Goal: Task Accomplishment & Management: Manage account settings

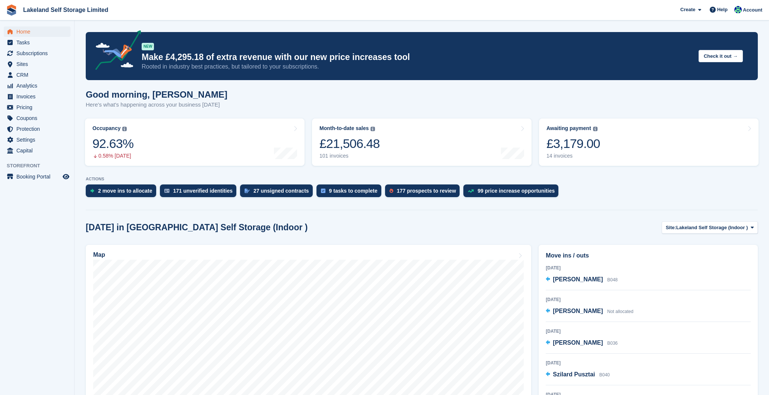
scroll to position [494, 0]
click at [34, 29] on span "Home" at bounding box center [38, 31] width 45 height 10
click at [32, 54] on span "Subscriptions" at bounding box center [38, 53] width 45 height 10
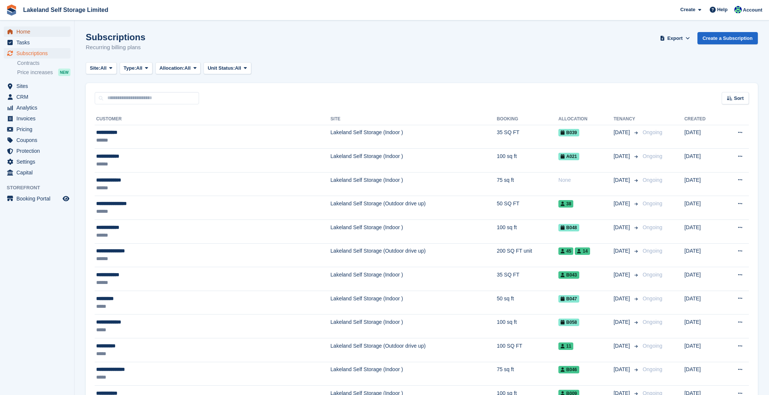
click at [22, 31] on span "Home" at bounding box center [38, 31] width 45 height 10
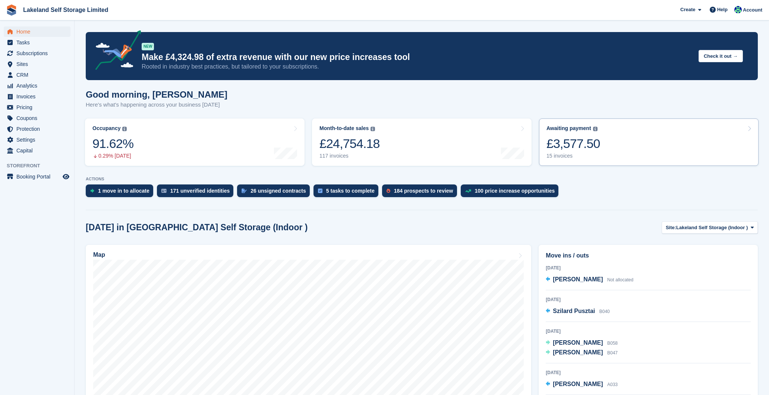
click at [562, 152] on div "Awaiting payment The total outstanding balance on all open invoices. £3,577.50 …" at bounding box center [573, 142] width 54 height 34
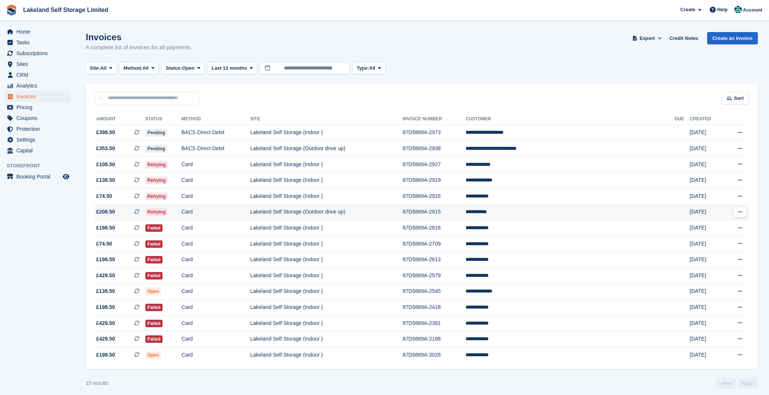
click at [551, 213] on td "**********" at bounding box center [570, 212] width 209 height 16
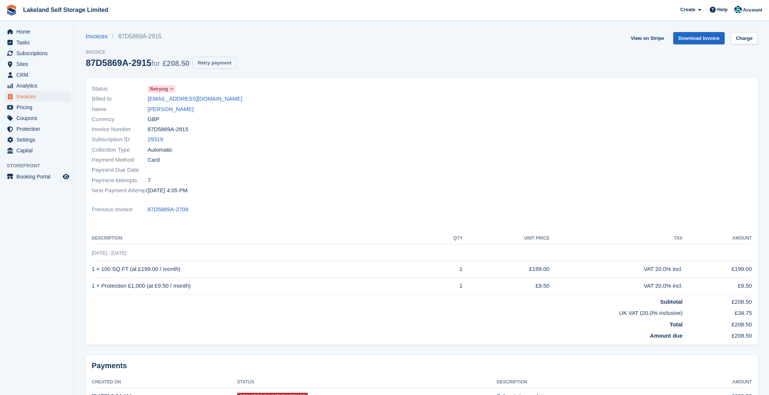
click at [224, 62] on button "Retry payment" at bounding box center [214, 63] width 44 height 12
click at [30, 31] on span "Home" at bounding box center [38, 31] width 45 height 10
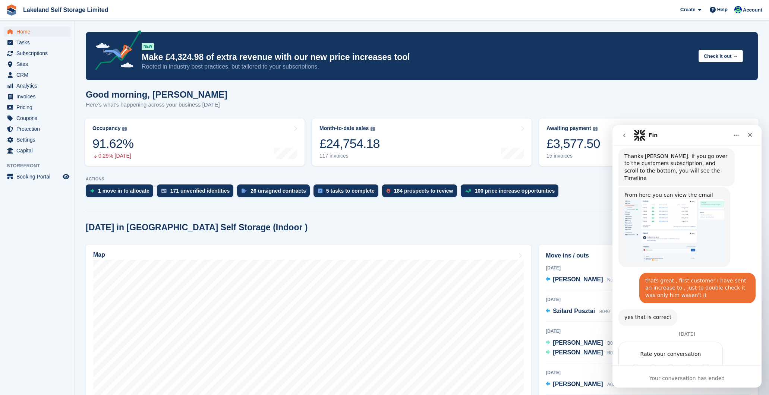
scroll to position [494, 0]
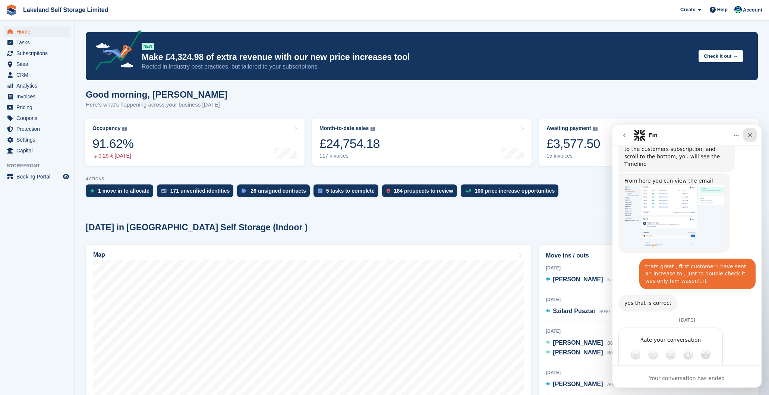
click at [750, 136] on icon "Close" at bounding box center [750, 135] width 6 height 6
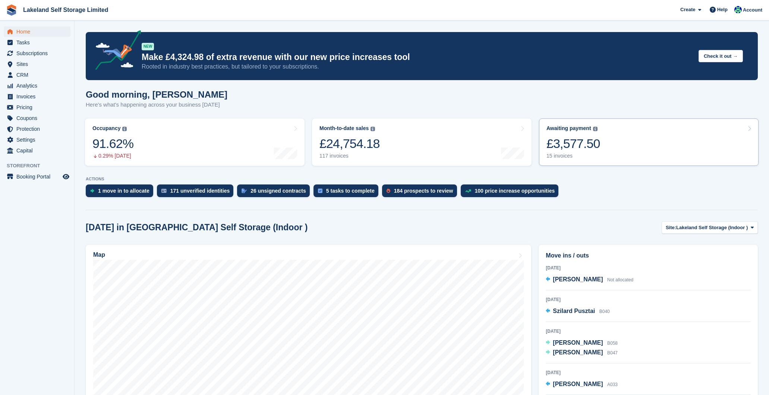
click at [563, 155] on div "15 invoices" at bounding box center [573, 156] width 54 height 6
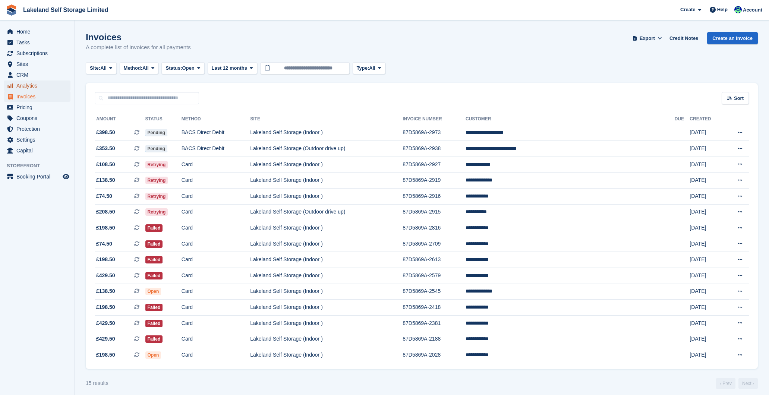
click at [29, 83] on span "Analytics" at bounding box center [38, 86] width 45 height 10
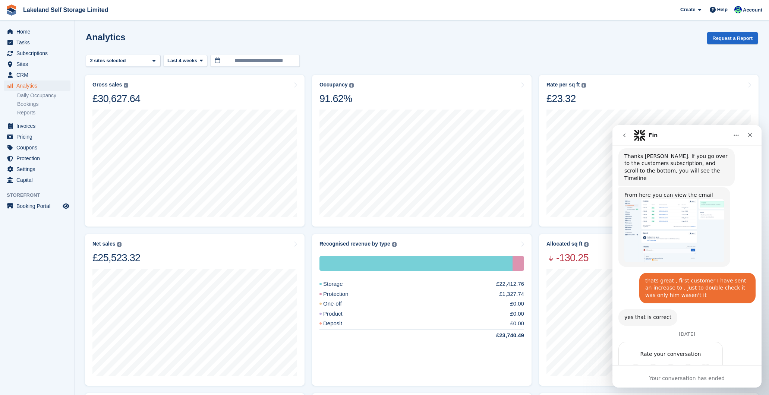
scroll to position [494, 0]
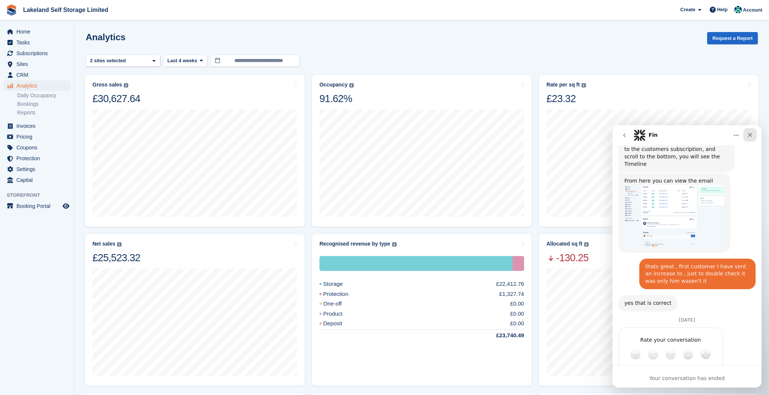
click at [750, 135] on icon "Close" at bounding box center [750, 135] width 4 height 4
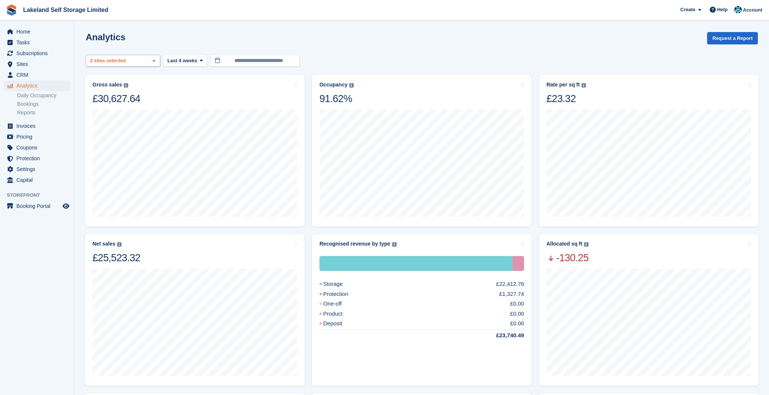
click at [155, 62] on icon at bounding box center [153, 61] width 3 height 5
click at [133, 119] on div "Lakeland Self Storage (Outd..." at bounding box center [123, 129] width 68 height 21
select select "***"
click at [207, 61] on icon at bounding box center [208, 61] width 3 height 5
select select "****"
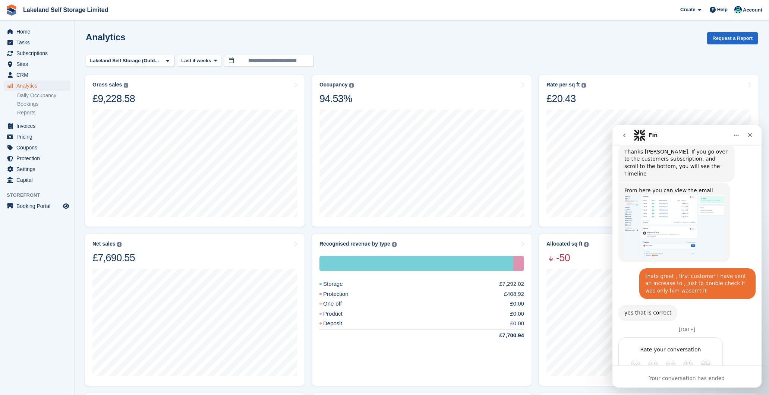
scroll to position [494, 0]
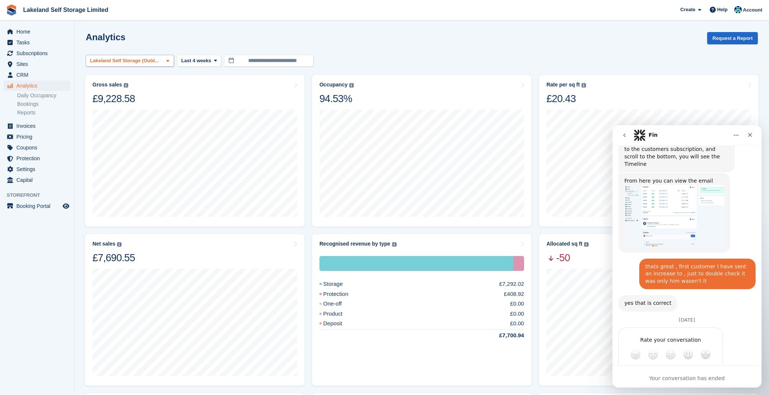
click at [161, 63] on div "Lakeland Self Storage (Outd..." at bounding box center [125, 60] width 73 height 7
click at [124, 99] on div "Lakeland Self Storage (Ind..." at bounding box center [130, 100] width 82 height 21
select select "****"
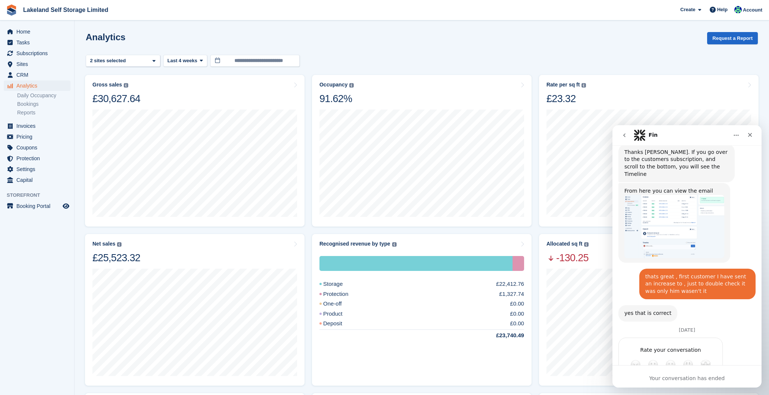
scroll to position [494, 0]
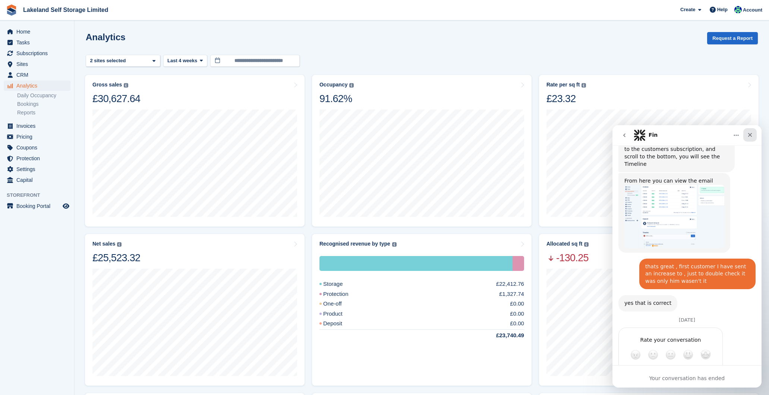
click at [752, 135] on icon "Close" at bounding box center [750, 135] width 6 height 6
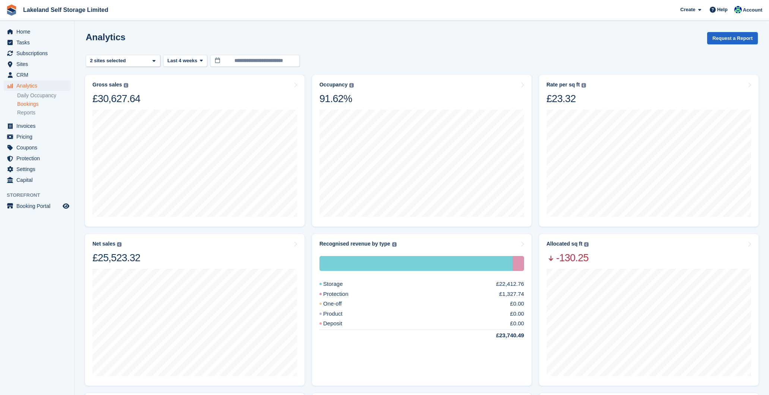
click at [32, 102] on link "Bookings" at bounding box center [43, 104] width 53 height 7
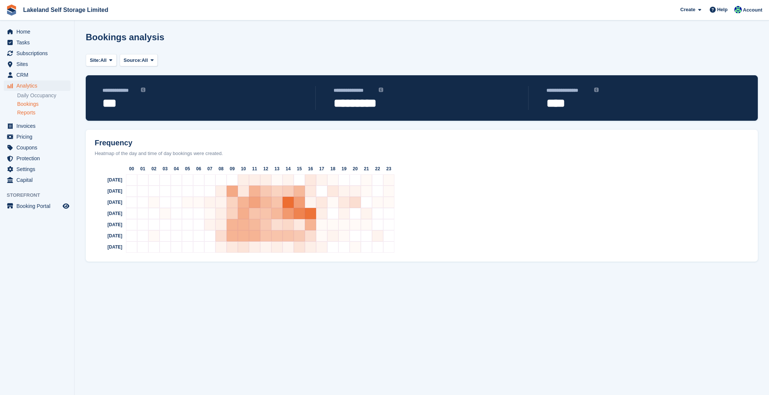
click at [31, 111] on link "Reports" at bounding box center [43, 112] width 53 height 7
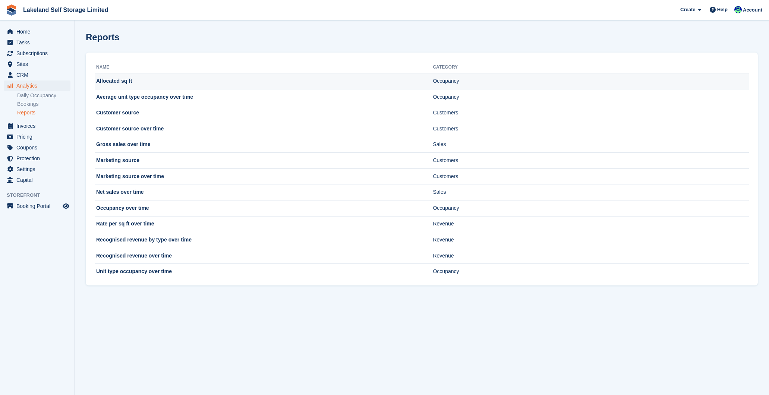
click at [185, 79] on td "Allocated sq ft" at bounding box center [264, 81] width 338 height 16
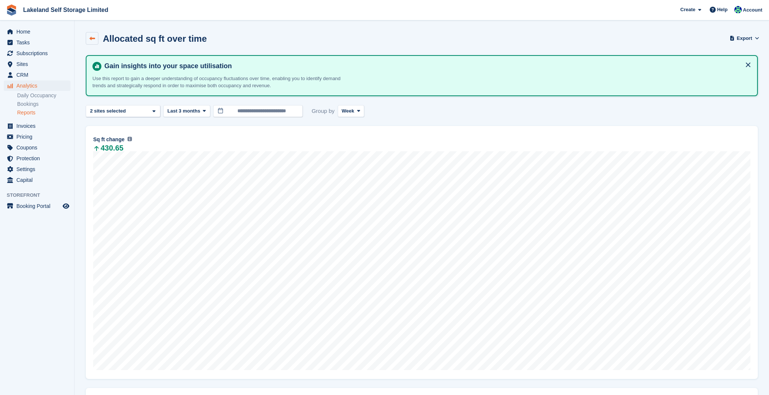
click at [91, 37] on icon at bounding box center [92, 39] width 6 height 6
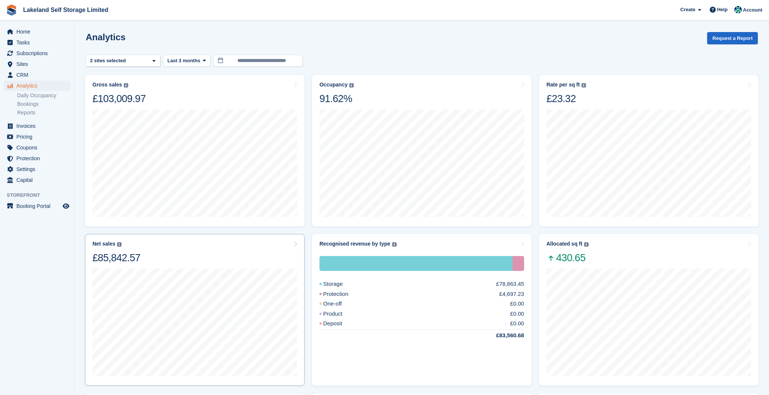
click at [201, 259] on div "Net sales The sum of all finalised invoices, after discount and excluding tax. …" at bounding box center [194, 252] width 205 height 23
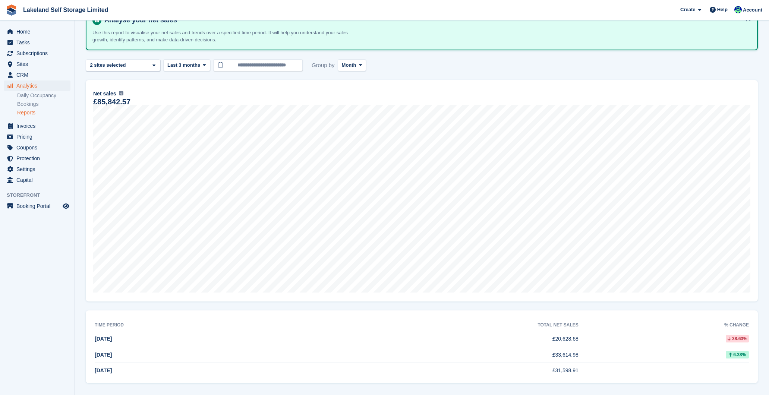
scroll to position [50, 0]
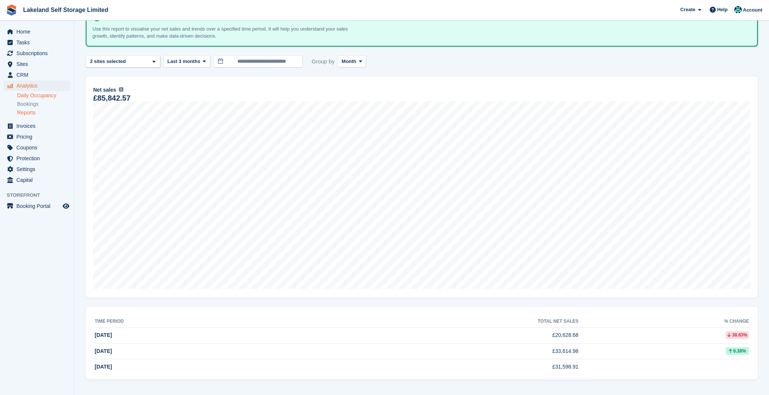
click at [52, 96] on link "Daily Occupancy" at bounding box center [43, 95] width 53 height 7
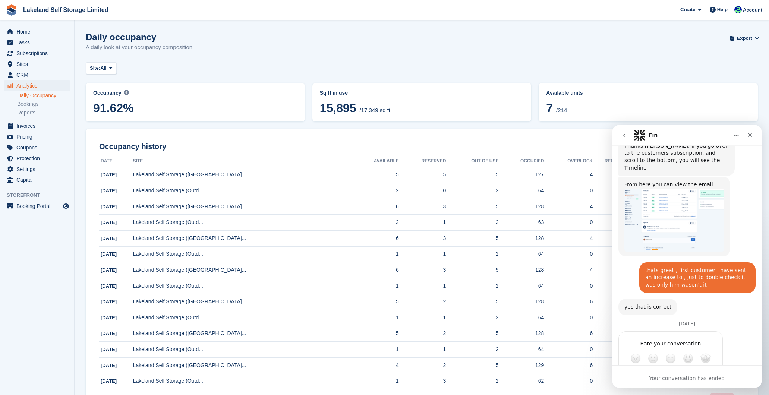
scroll to position [494, 0]
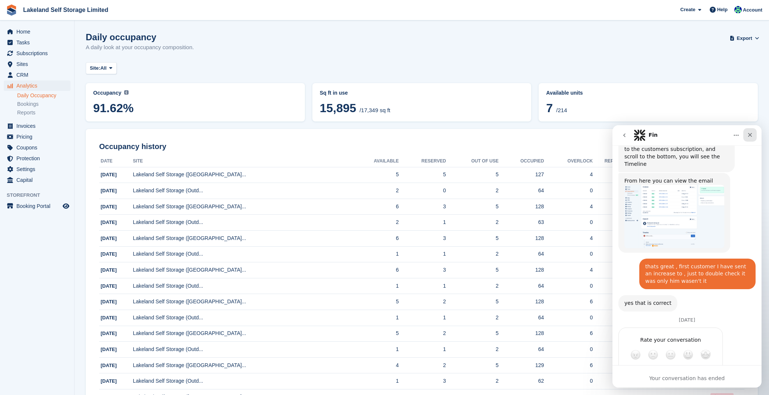
click at [750, 137] on icon "Close" at bounding box center [750, 135] width 6 height 6
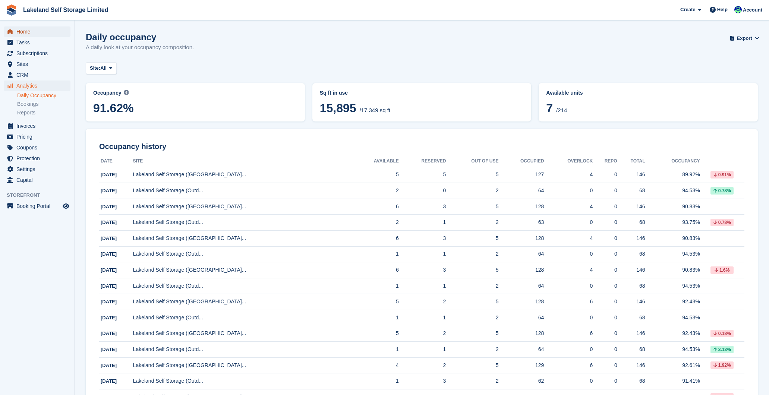
click at [28, 29] on span "Home" at bounding box center [38, 31] width 45 height 10
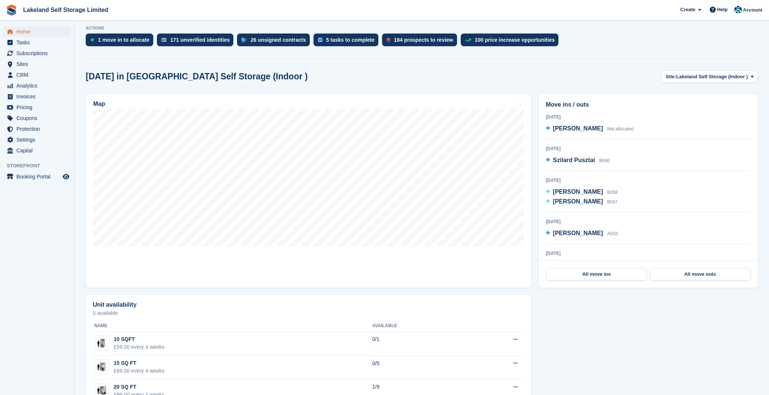
scroll to position [154, 0]
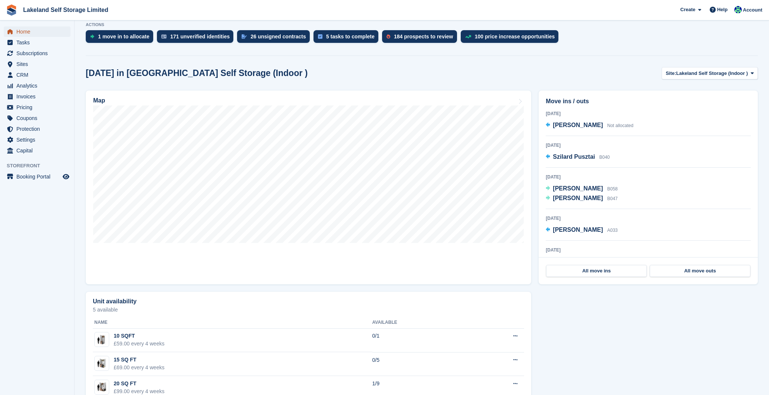
click at [31, 31] on span "Home" at bounding box center [38, 31] width 45 height 10
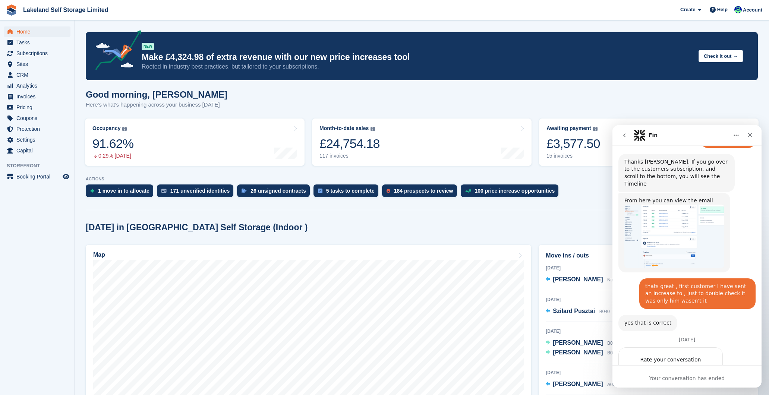
scroll to position [494, 0]
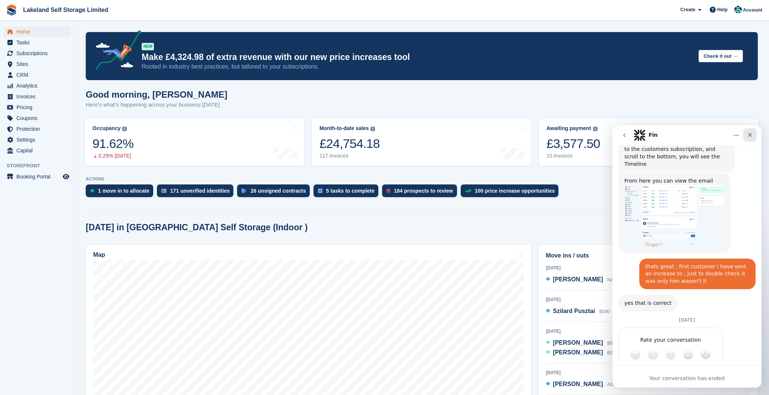
click at [747, 136] on icon "Close" at bounding box center [750, 135] width 6 height 6
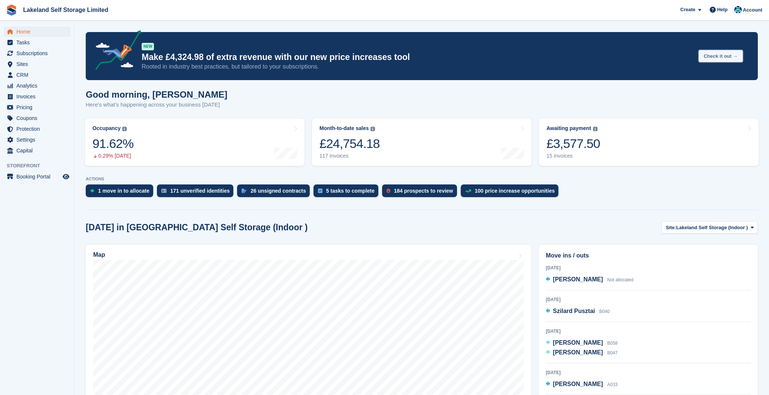
click at [717, 57] on button "Check it out →" at bounding box center [721, 56] width 44 height 12
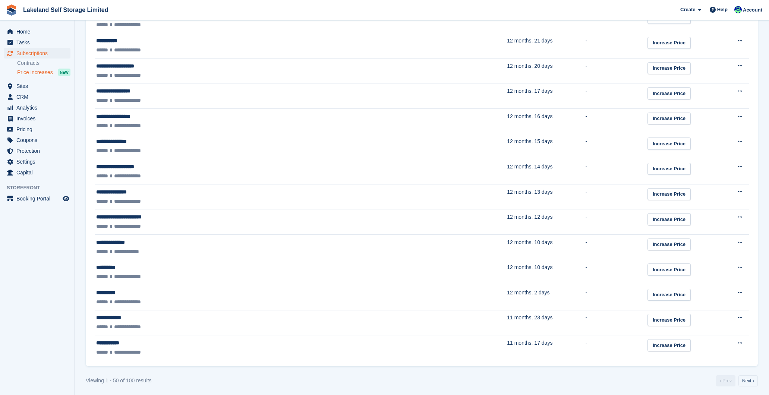
scroll to position [1137, 0]
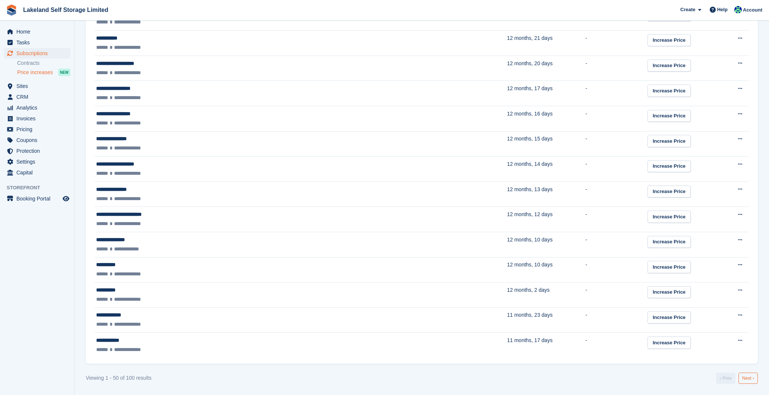
click at [750, 379] on link "Next ›" at bounding box center [747, 378] width 19 height 11
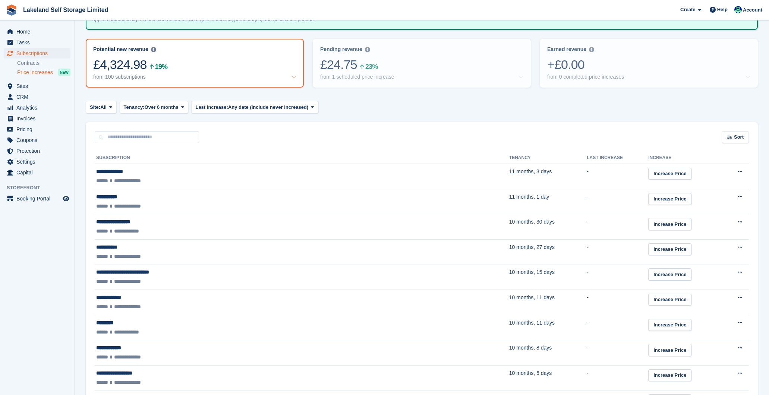
scroll to position [71, 0]
click at [721, 8] on span "Help" at bounding box center [722, 9] width 10 height 7
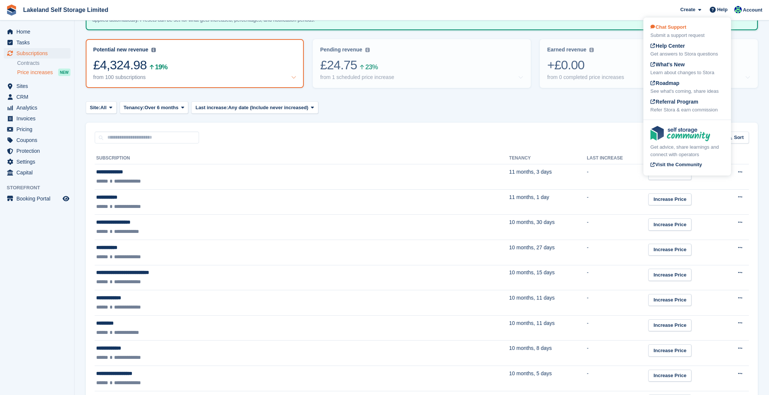
click at [683, 31] on div "Chat Support Submit a support request" at bounding box center [686, 31] width 73 height 16
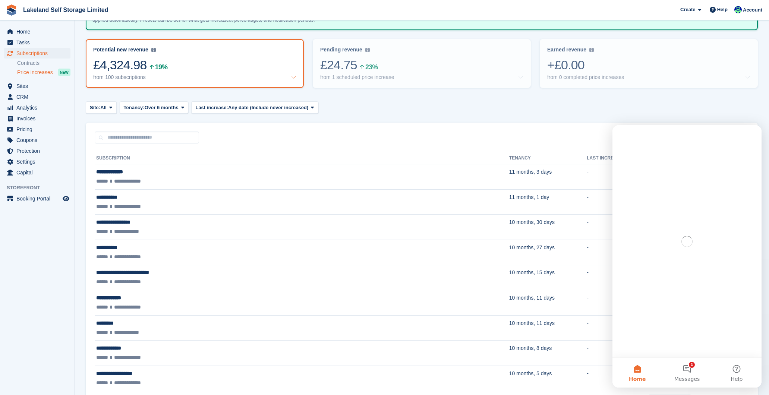
scroll to position [0, 0]
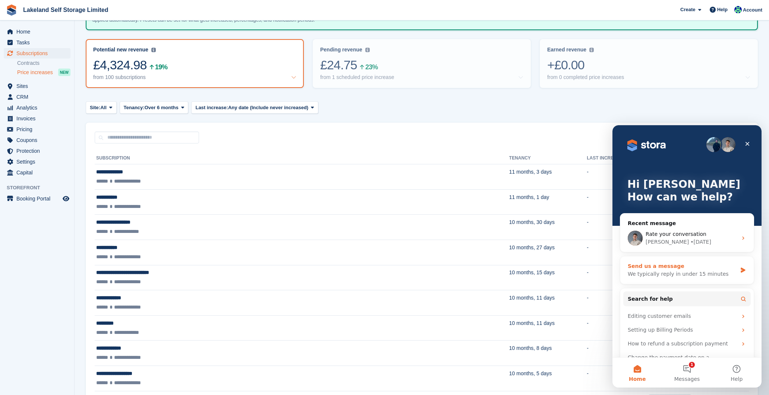
click at [732, 268] on div "Send us a message" at bounding box center [682, 266] width 109 height 8
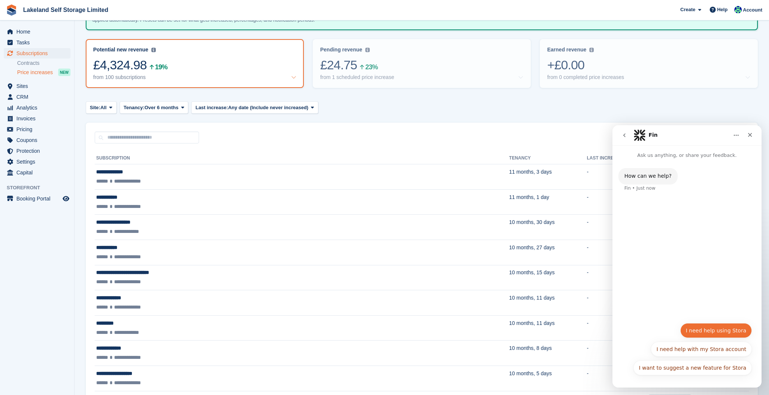
click at [715, 331] on button "I need help using Stora" at bounding box center [716, 330] width 72 height 15
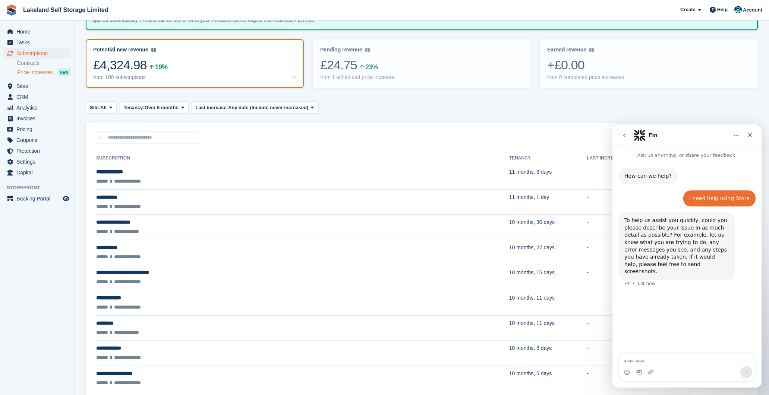
click at [656, 362] on textarea "Message…" at bounding box center [687, 360] width 136 height 13
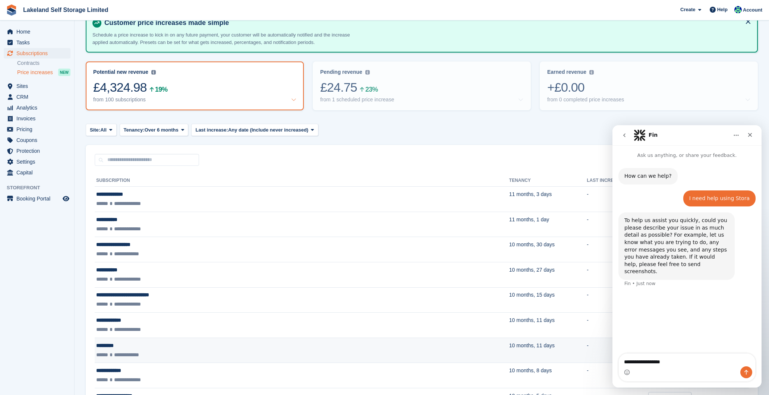
scroll to position [42, 0]
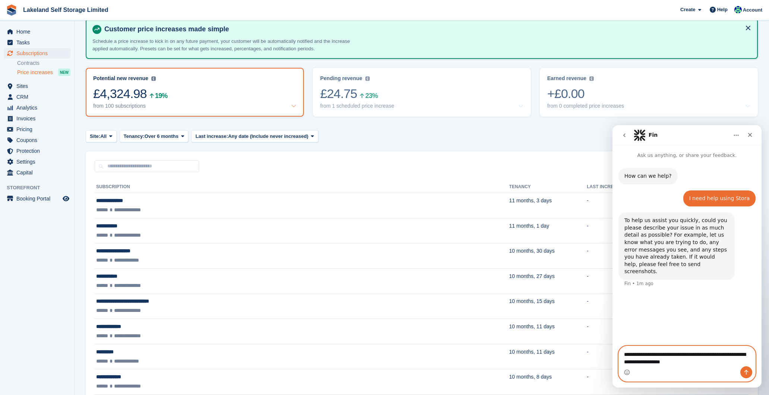
click at [668, 362] on textarea "**********" at bounding box center [687, 356] width 136 height 20
click at [708, 364] on textarea "**********" at bounding box center [687, 356] width 136 height 20
type textarea "**********"
click at [745, 372] on icon "Send a message…" at bounding box center [746, 372] width 4 height 5
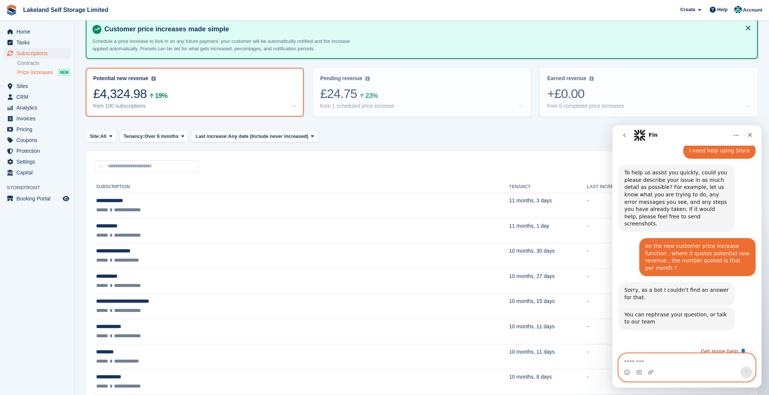
scroll to position [51, 0]
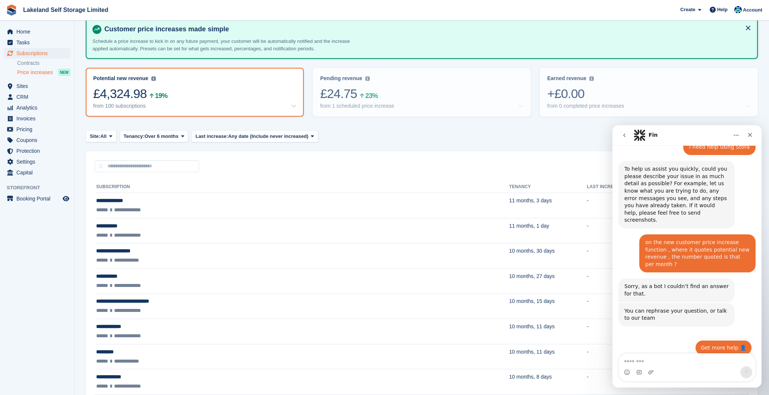
click at [722, 343] on button "Get more help 👤" at bounding box center [723, 347] width 57 height 15
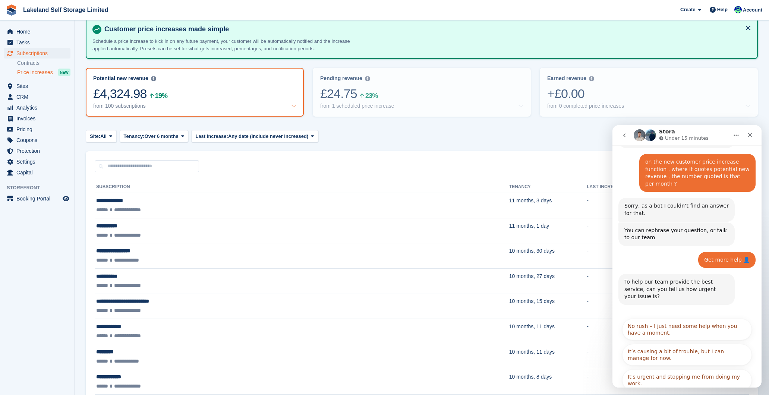
scroll to position [147, 0]
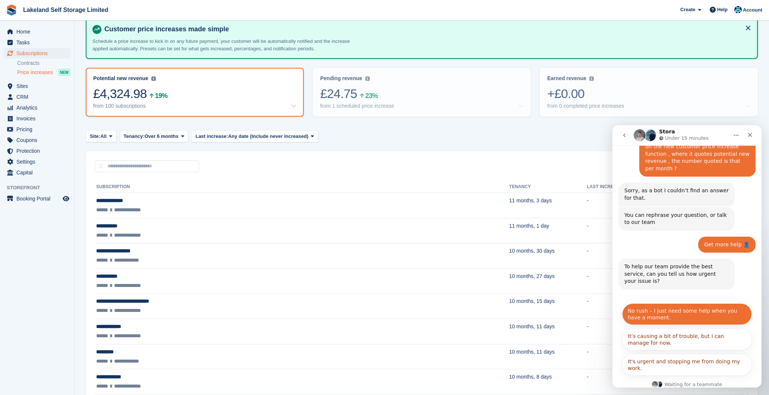
click at [711, 305] on button "No rush – I just need some help when you have a moment." at bounding box center [687, 314] width 130 height 22
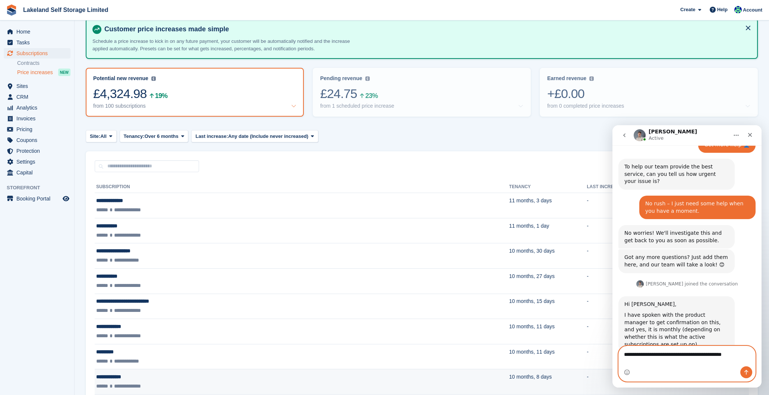
scroll to position [255, 0]
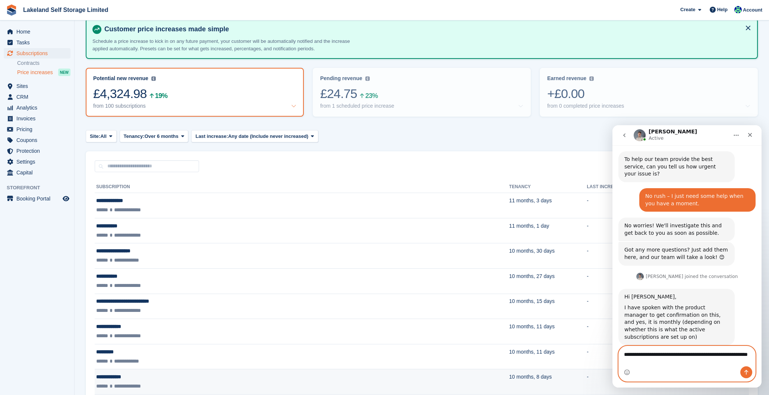
type textarea "**********"
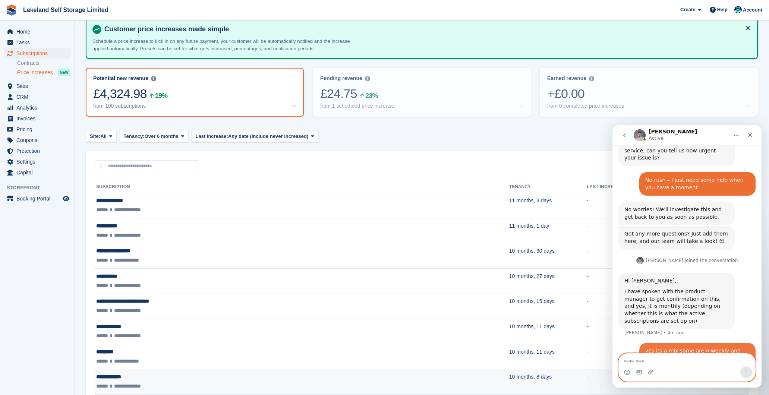
scroll to position [277, 0]
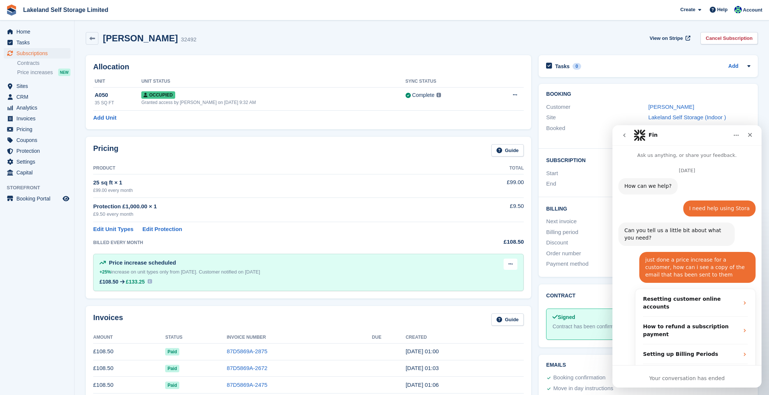
scroll to position [494, 0]
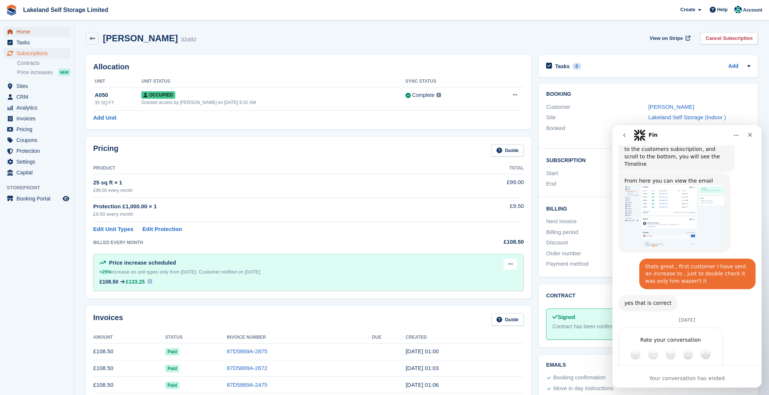
click at [21, 31] on span "Home" at bounding box center [38, 31] width 45 height 10
click at [35, 54] on span "Subscriptions" at bounding box center [38, 53] width 45 height 10
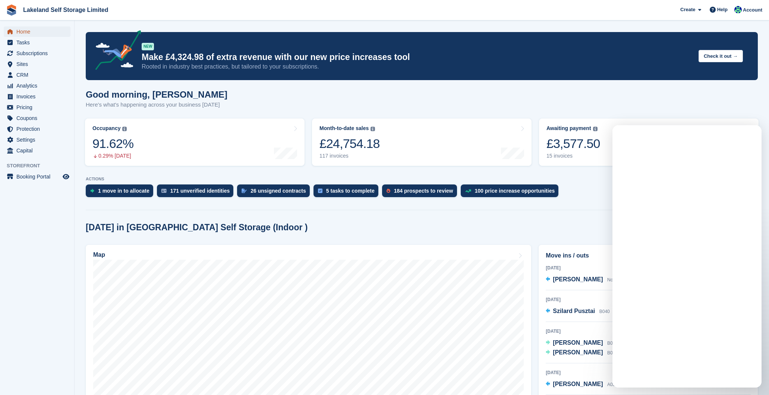
click at [33, 32] on span "Home" at bounding box center [38, 31] width 45 height 10
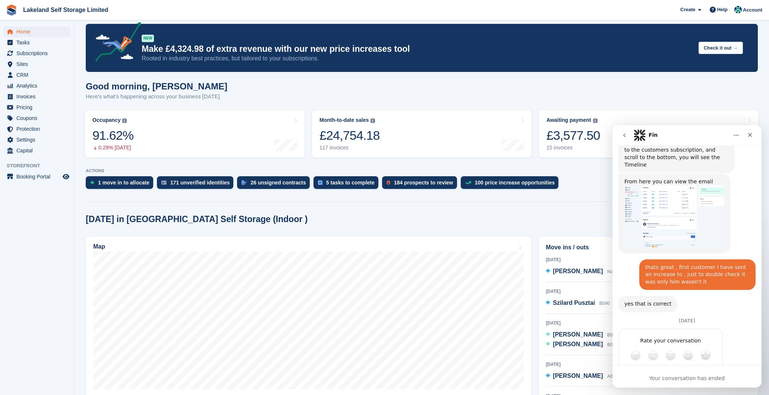
scroll to position [495, 0]
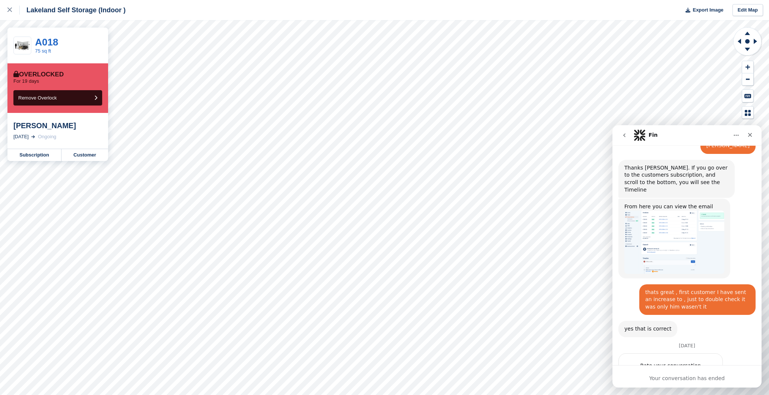
scroll to position [495, 0]
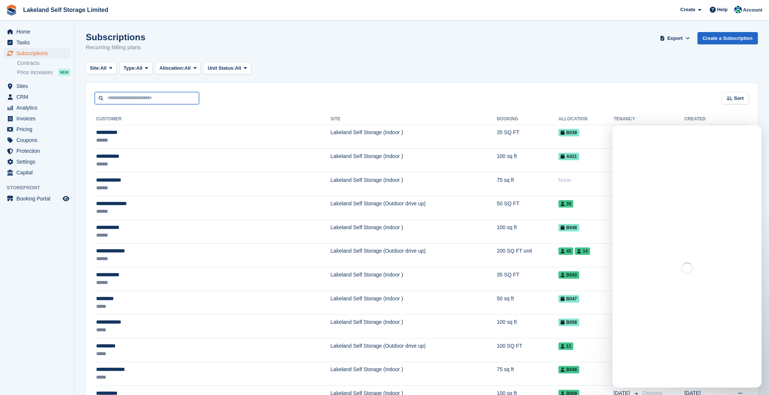
click at [133, 101] on input "text" at bounding box center [147, 98] width 104 height 12
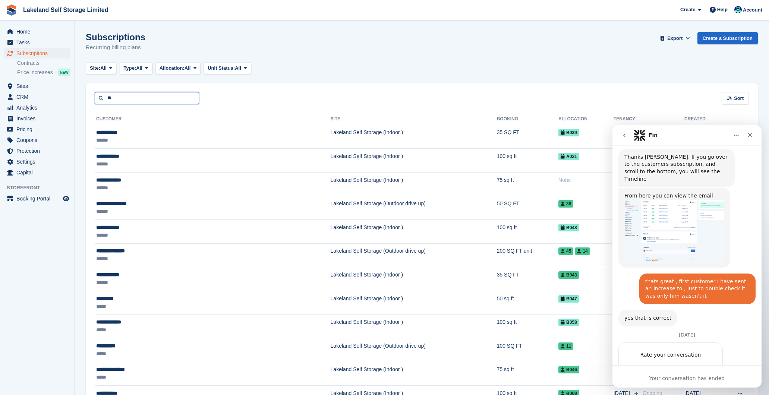
scroll to position [495, 0]
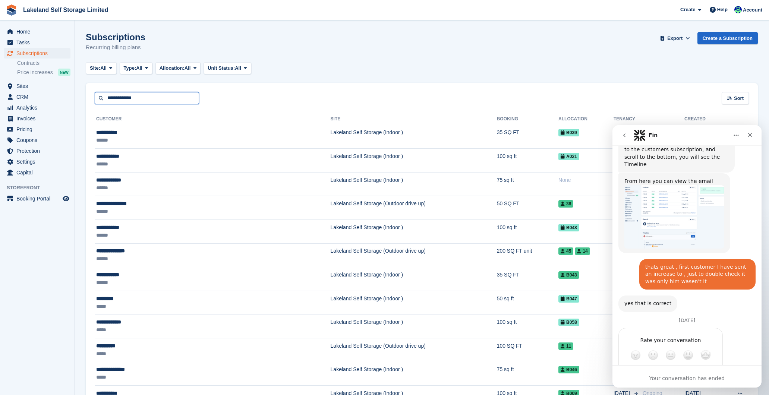
type input "**********"
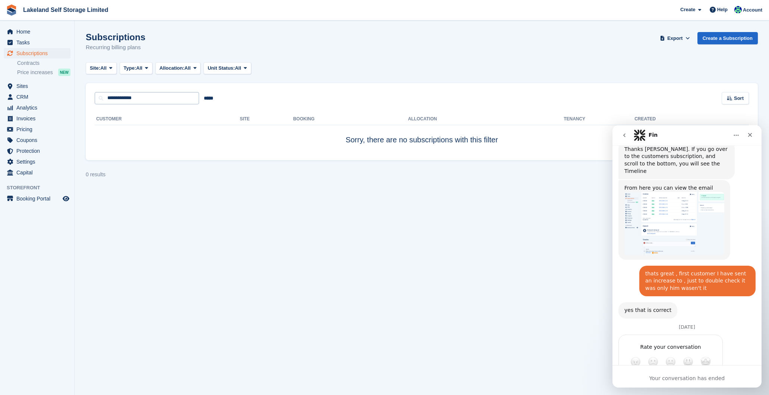
scroll to position [495, 0]
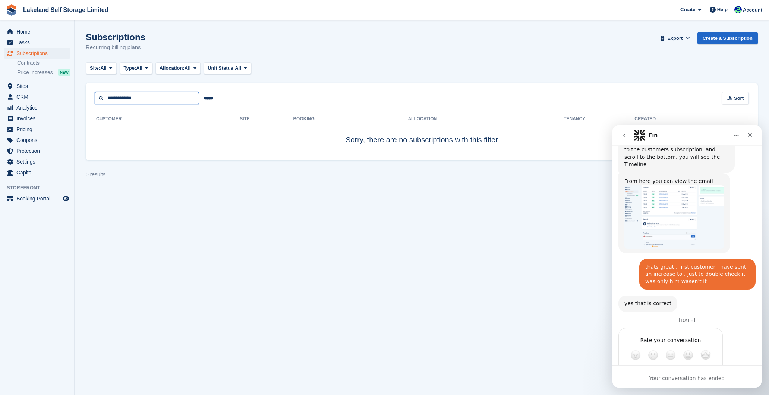
drag, startPoint x: 141, startPoint y: 99, endPoint x: 106, endPoint y: 98, distance: 35.4
click at [106, 98] on input "**********" at bounding box center [147, 98] width 104 height 12
type input "******"
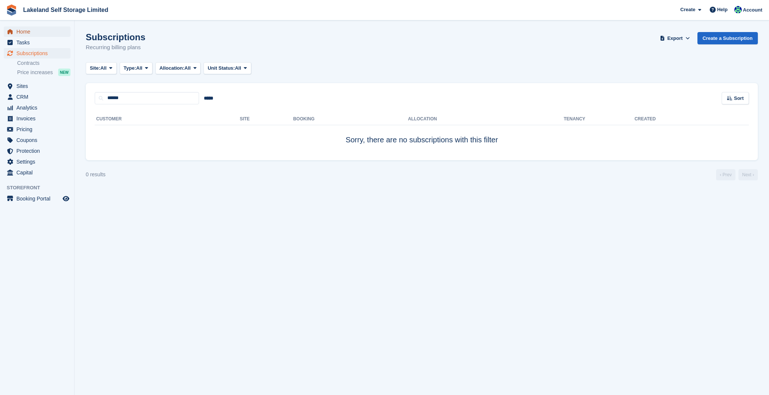
click at [28, 32] on span "Home" at bounding box center [38, 31] width 45 height 10
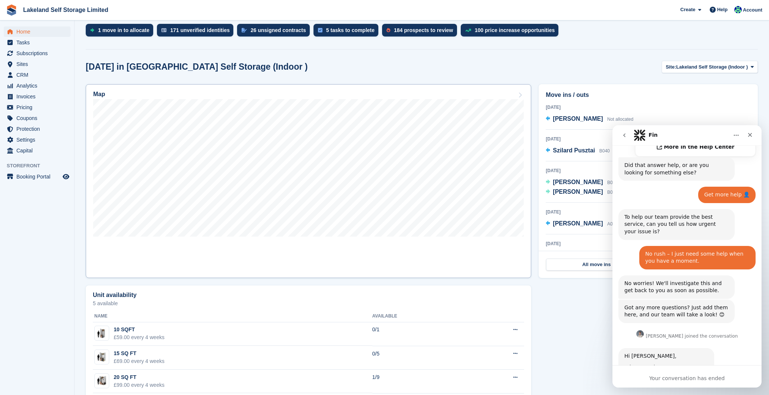
scroll to position [415, 0]
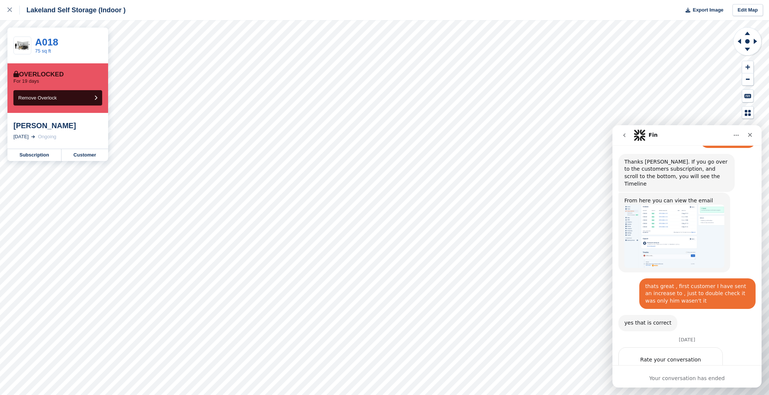
scroll to position [495, 0]
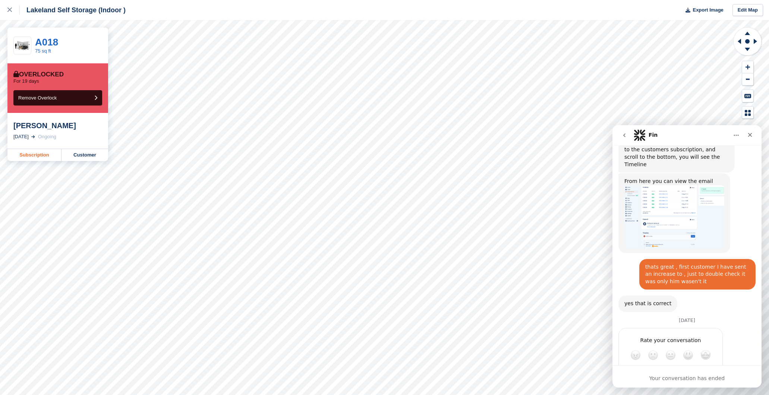
click at [45, 154] on link "Subscription" at bounding box center [34, 155] width 54 height 12
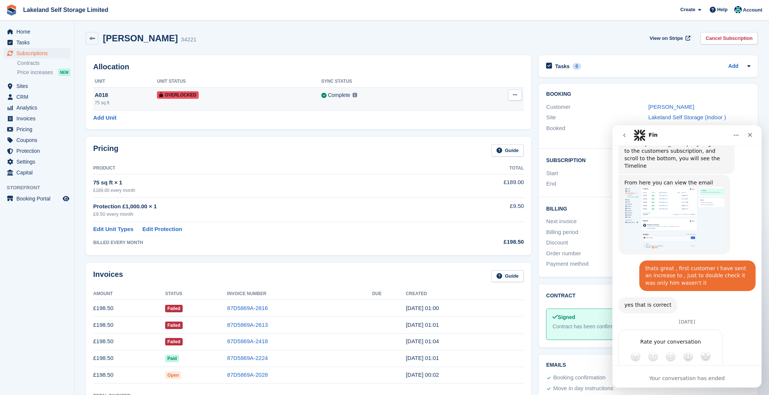
scroll to position [495, 0]
click at [514, 97] on icon at bounding box center [515, 94] width 4 height 5
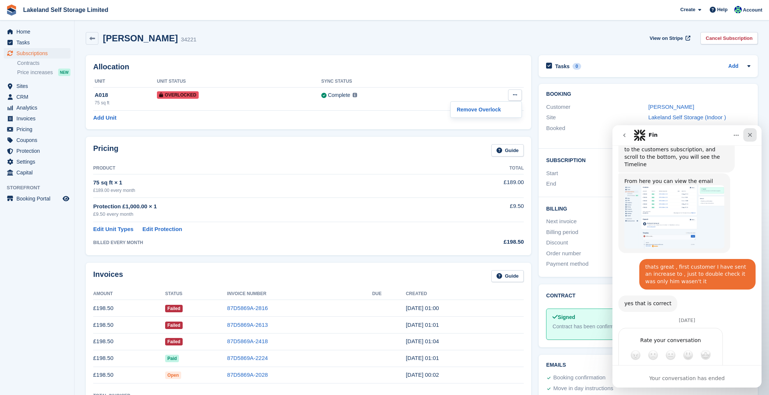
click at [753, 133] on div "Close" at bounding box center [749, 134] width 13 height 13
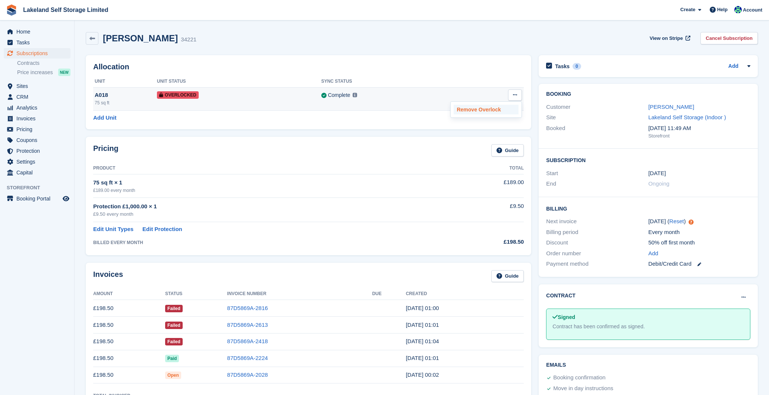
click at [507, 108] on p "Remove Overlock" at bounding box center [486, 110] width 65 height 10
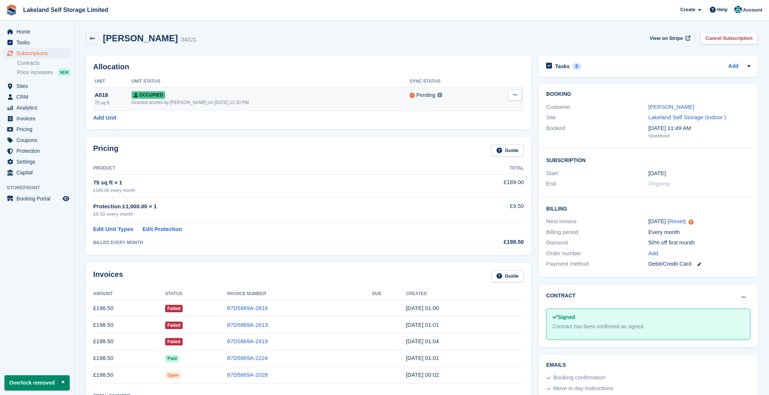
click at [514, 97] on icon at bounding box center [515, 94] width 4 height 5
click at [485, 134] on p "Deallocate" at bounding box center [486, 135] width 65 height 10
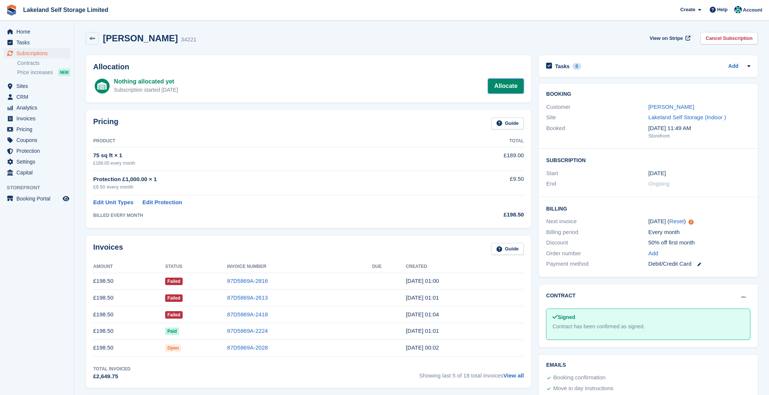
click at [504, 85] on link "Allocate" at bounding box center [506, 86] width 36 height 15
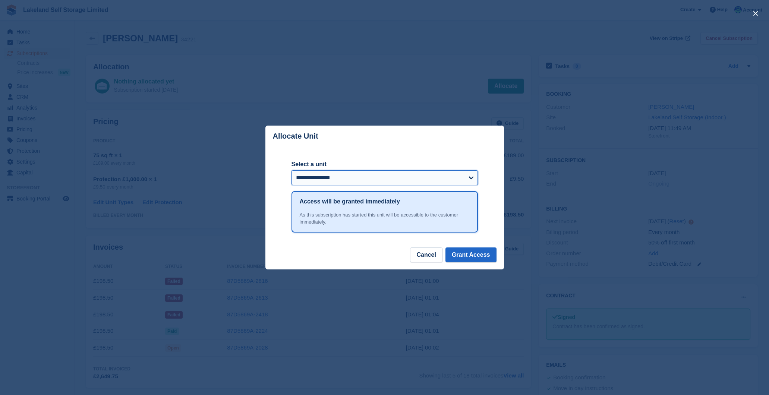
click at [446, 179] on select "**********" at bounding box center [384, 177] width 186 height 15
click at [473, 255] on button "Grant Access" at bounding box center [470, 255] width 51 height 15
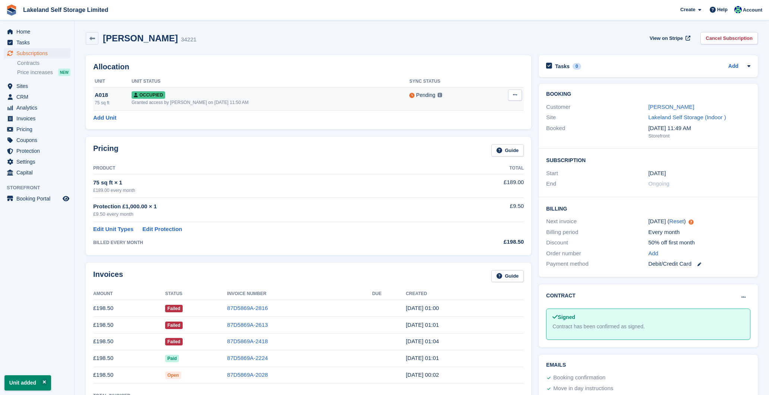
click at [513, 94] on icon at bounding box center [515, 94] width 4 height 5
click at [483, 110] on p "Overlock" at bounding box center [486, 110] width 65 height 10
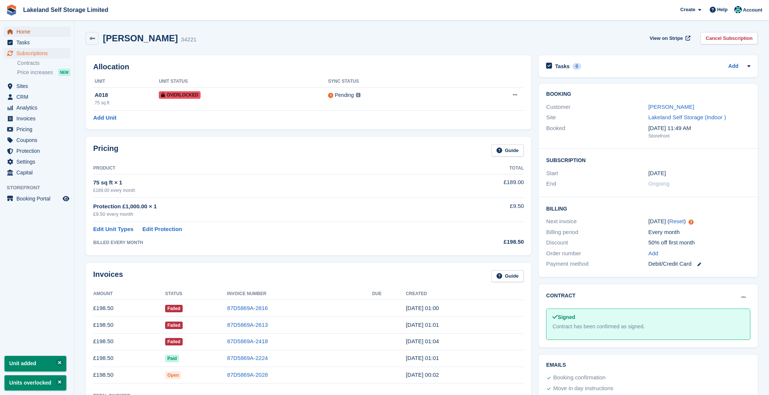
click at [31, 32] on span "Home" at bounding box center [38, 31] width 45 height 10
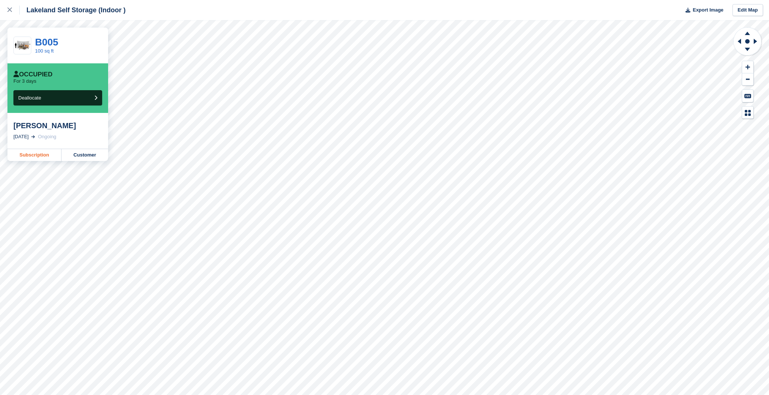
click at [32, 155] on link "Subscription" at bounding box center [34, 155] width 54 height 12
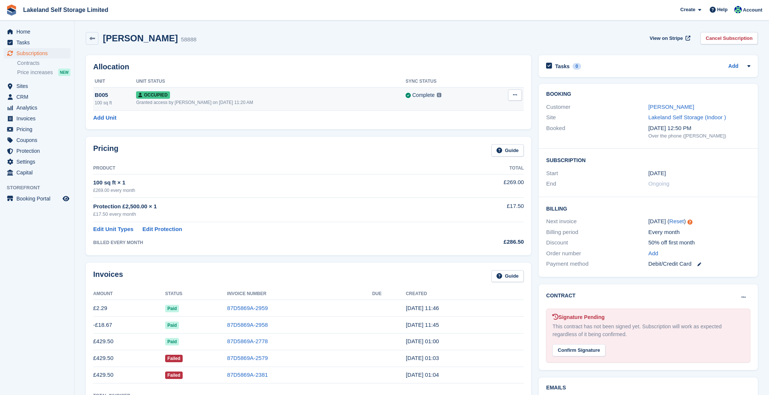
click at [514, 97] on icon at bounding box center [515, 94] width 4 height 5
click at [485, 110] on p "Overlock" at bounding box center [486, 110] width 65 height 10
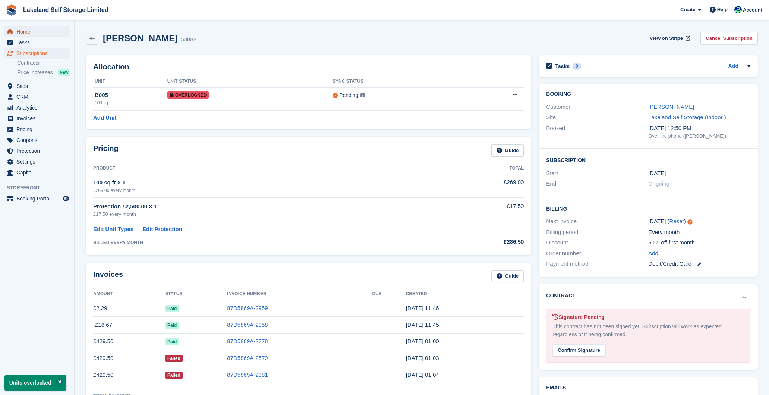
click at [17, 29] on span "Home" at bounding box center [38, 31] width 45 height 10
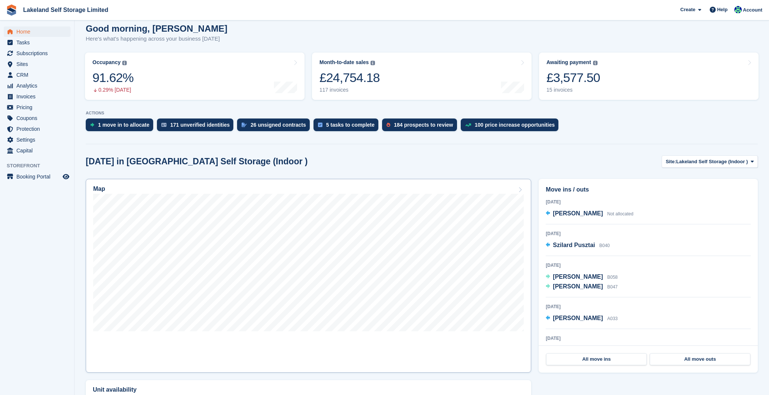
scroll to position [67, 0]
